Goal: Information Seeking & Learning: Learn about a topic

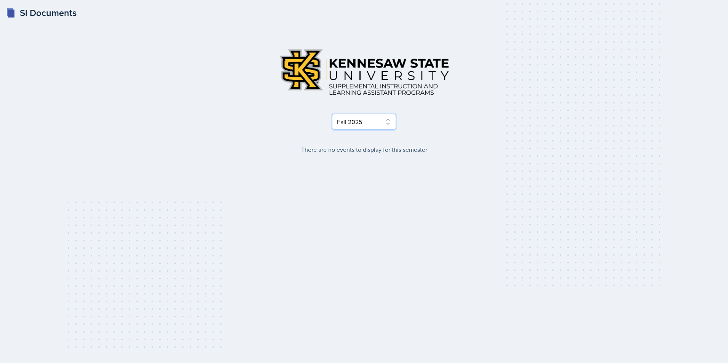
click at [352, 126] on select "Select Semester Fall 2025 Summer 2025 Spring 2025 Fall 2024 Summer 2024 Spring …" at bounding box center [364, 122] width 64 height 16
click at [332, 114] on select "Select Semester Fall 2025 Summer 2025 Spring 2025 Fall 2024 Summer 2024 Spring …" at bounding box center [364, 122] width 64 height 16
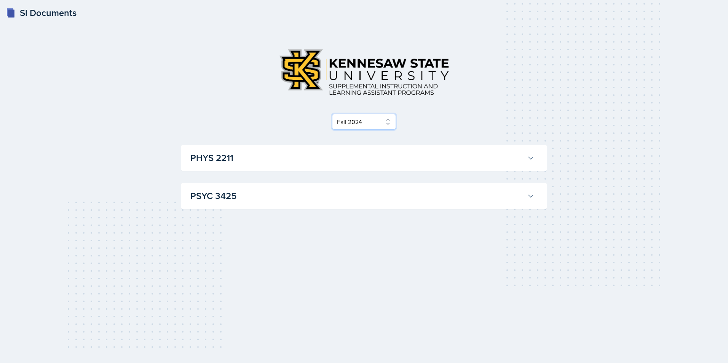
click at [345, 120] on select "Select Semester Fall 2025 Summer 2025 Spring 2025 Fall 2024 Summer 2024 Spring …" at bounding box center [364, 122] width 64 height 16
select select "515a866e-7596-43ee-a538-4da7a47c8e37"
click at [332, 114] on select "Select Semester Fall 2025 Summer 2025 Spring 2025 Fall 2024 Summer 2024 Spring …" at bounding box center [364, 122] width 64 height 16
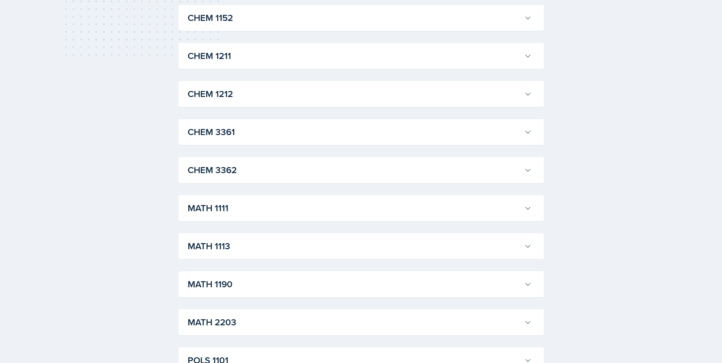
scroll to position [305, 0]
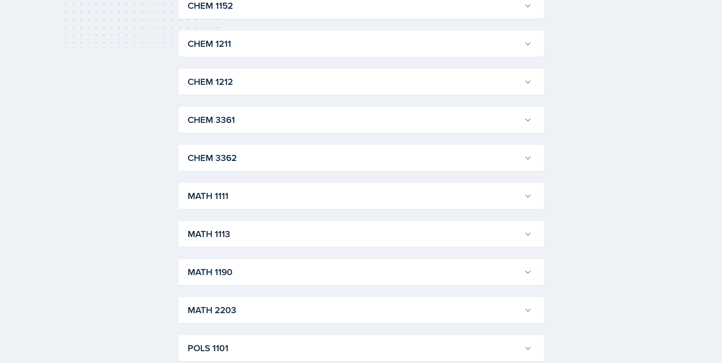
click at [240, 193] on h3 "MATH 1111" at bounding box center [354, 196] width 333 height 14
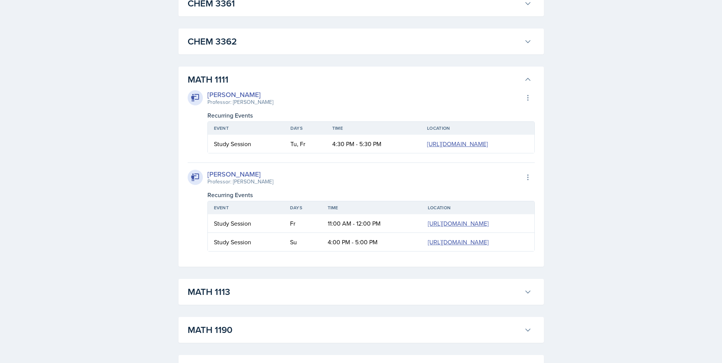
scroll to position [457, 0]
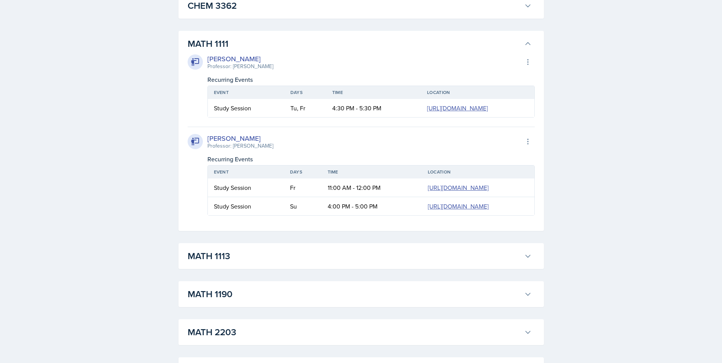
click at [242, 256] on h3 "MATH 1113" at bounding box center [354, 256] width 333 height 14
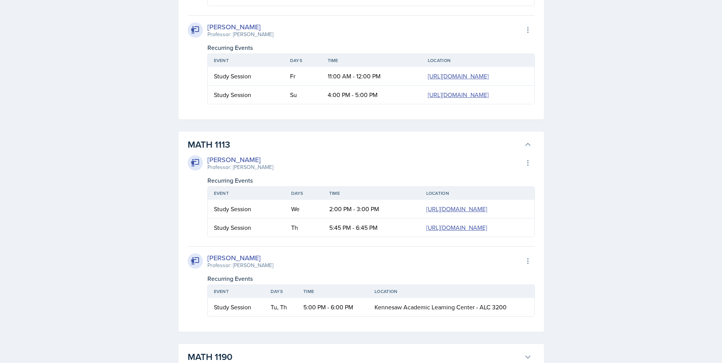
scroll to position [571, 0]
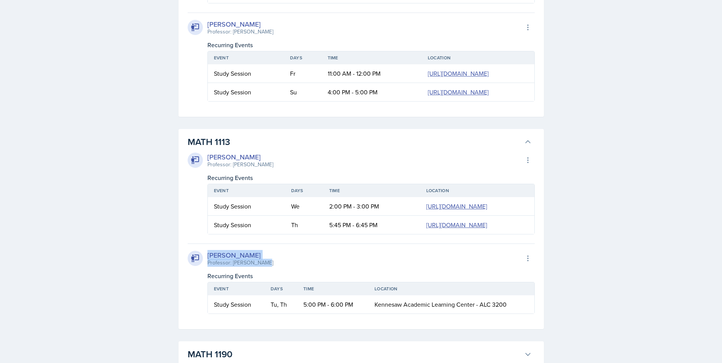
drag, startPoint x: 206, startPoint y: 254, endPoint x: 265, endPoint y: 263, distance: 59.6
click at [265, 263] on div "[PERSON_NAME] Professor: [PERSON_NAME] Export to Google Calendar" at bounding box center [361, 258] width 347 height 17
